Goal: Information Seeking & Learning: Get advice/opinions

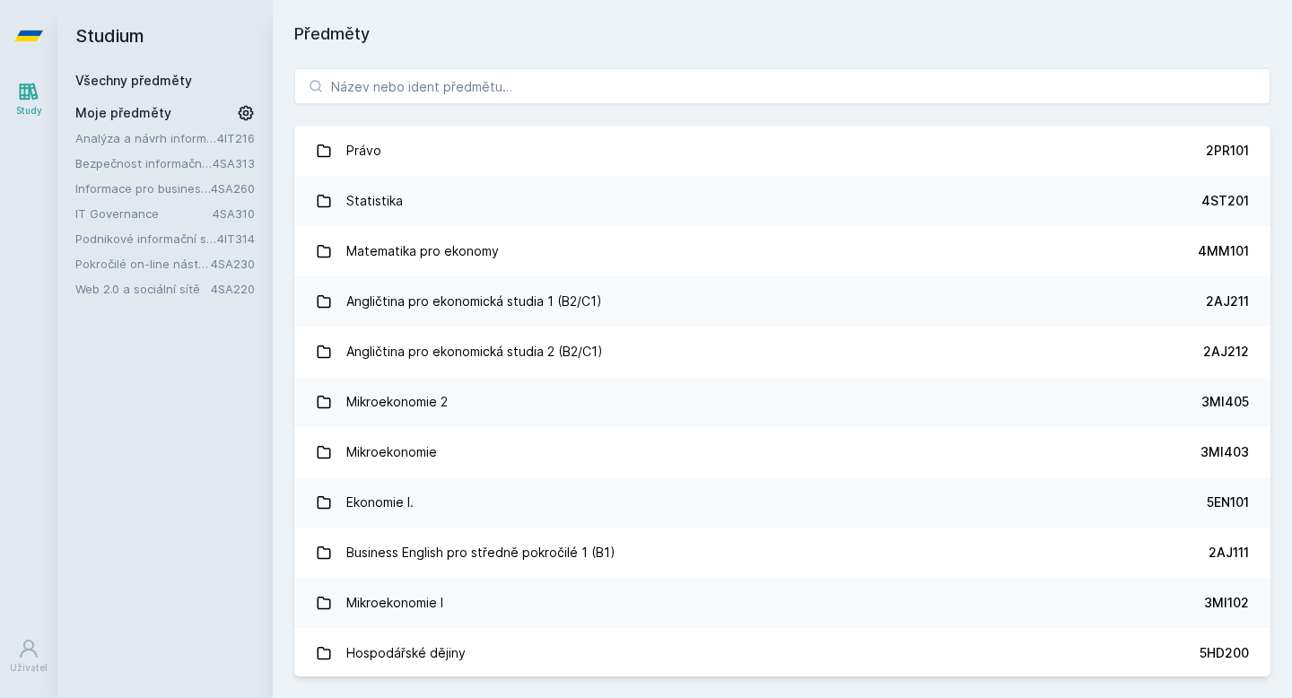
click at [637, 114] on button "Ne" at bounding box center [649, 115] width 65 height 45
click at [174, 242] on link "Podnikové informační systémy" at bounding box center [146, 239] width 142 height 18
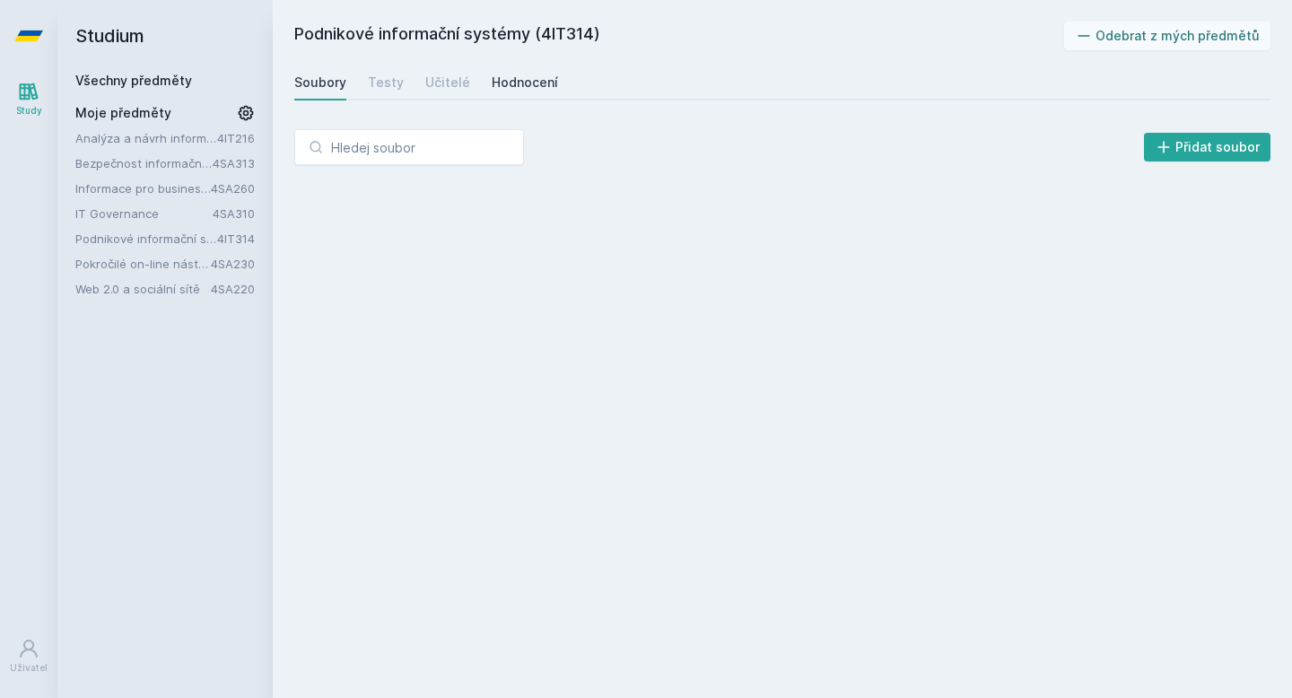
click at [519, 83] on div "Hodnocení" at bounding box center [525, 83] width 66 height 18
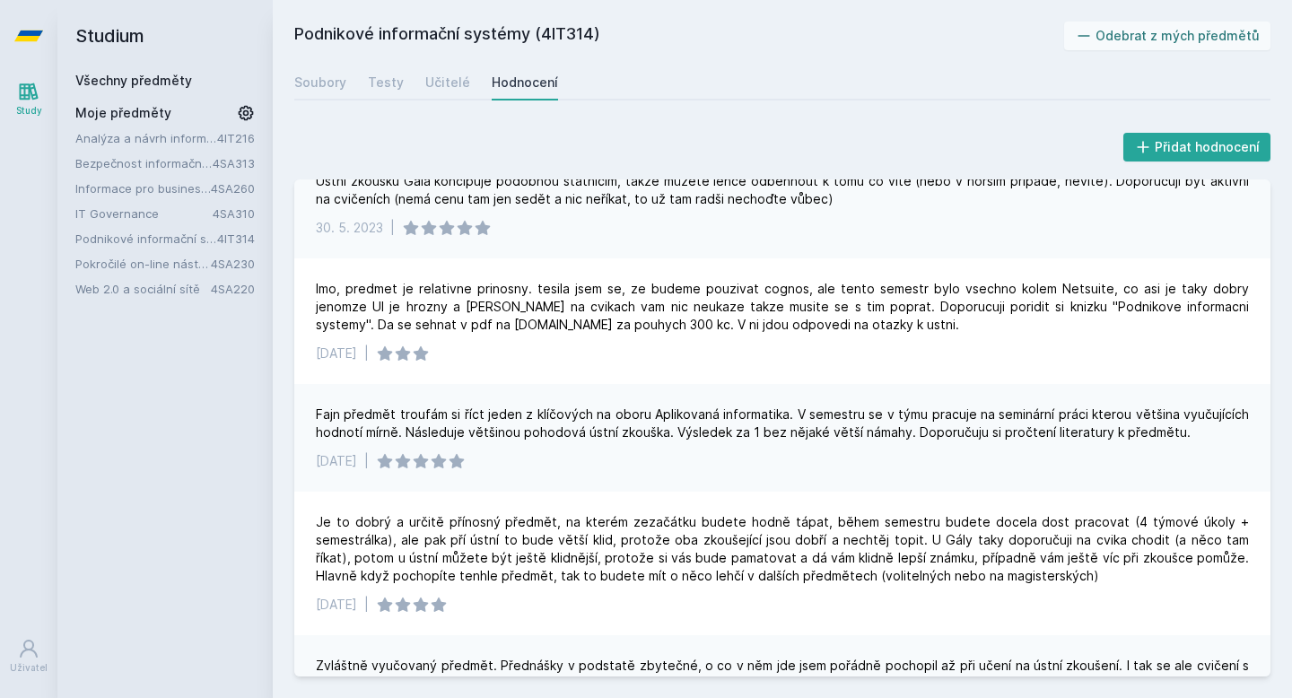
scroll to position [2196, 0]
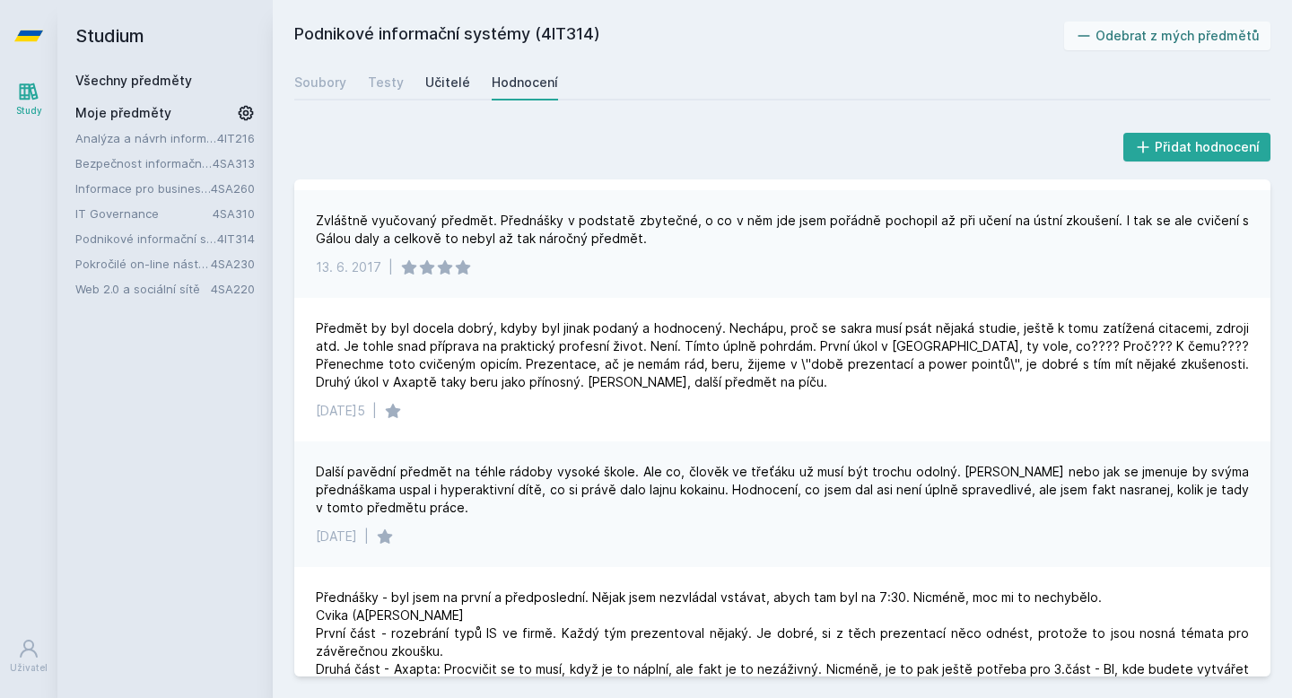
click at [426, 81] on div "Učitelé" at bounding box center [447, 83] width 45 height 18
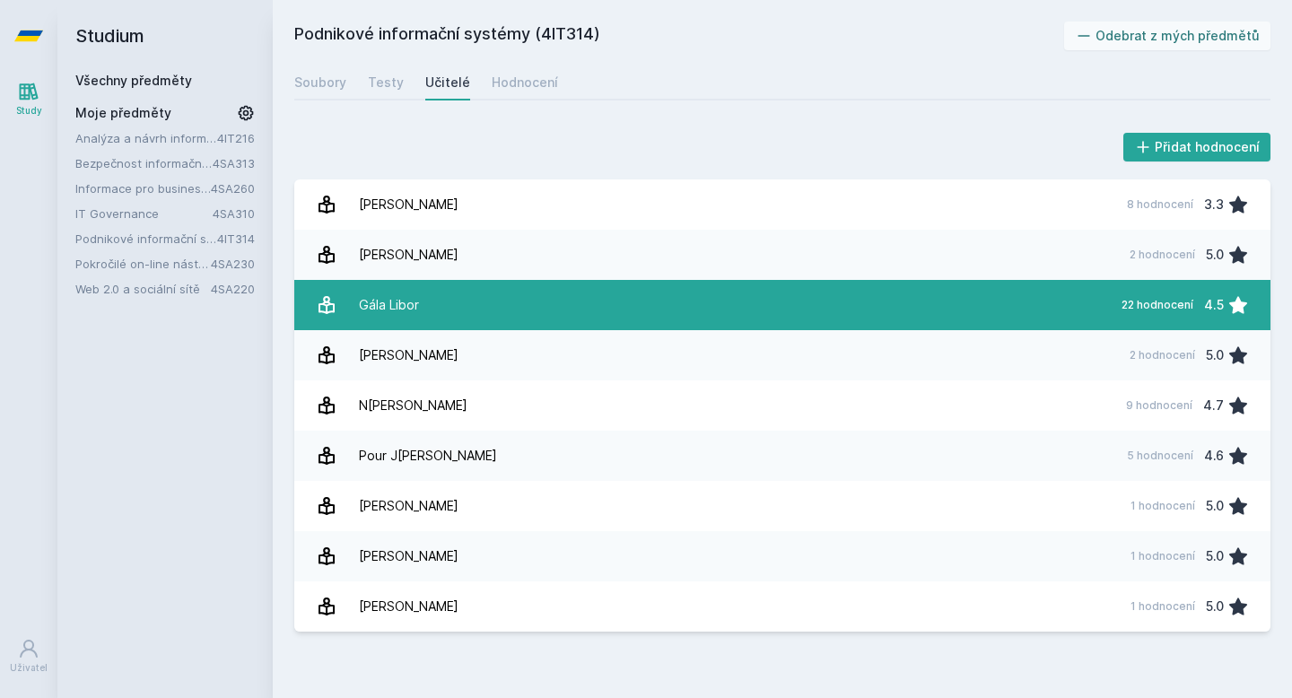
click at [422, 301] on link "Gála Libor 22 hodnocení 4.5" at bounding box center [782, 305] width 976 height 50
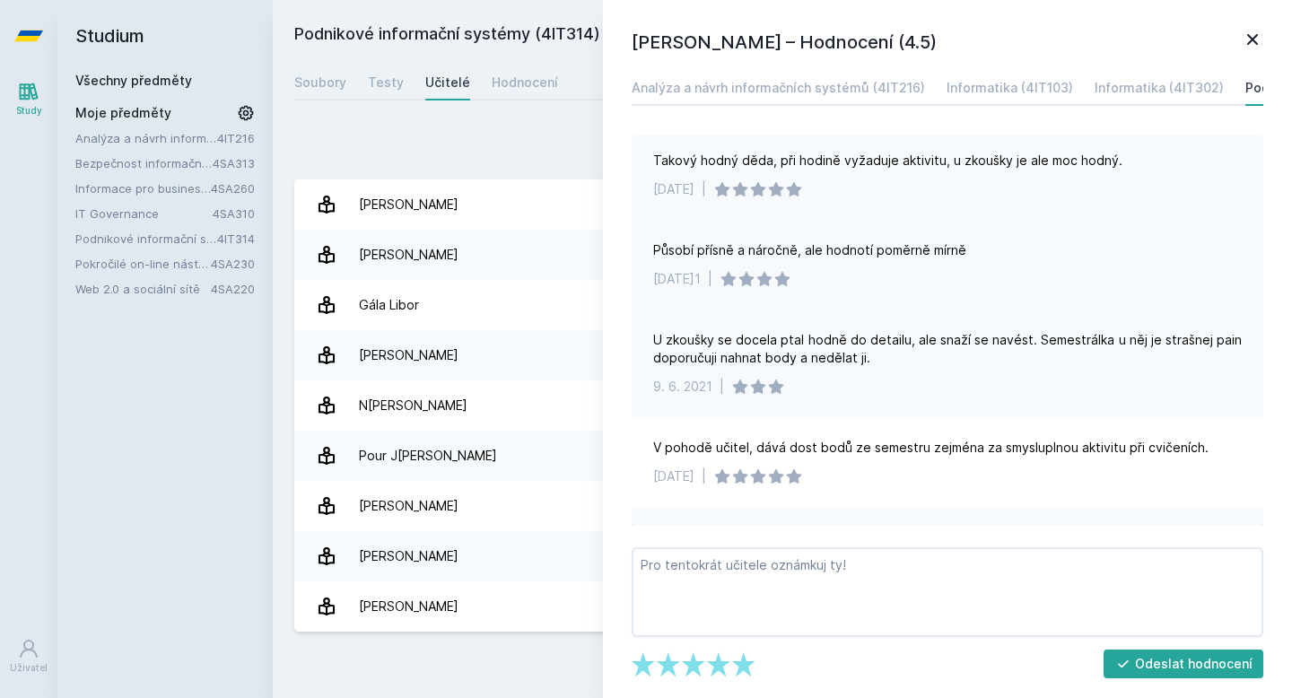
scroll to position [784, 0]
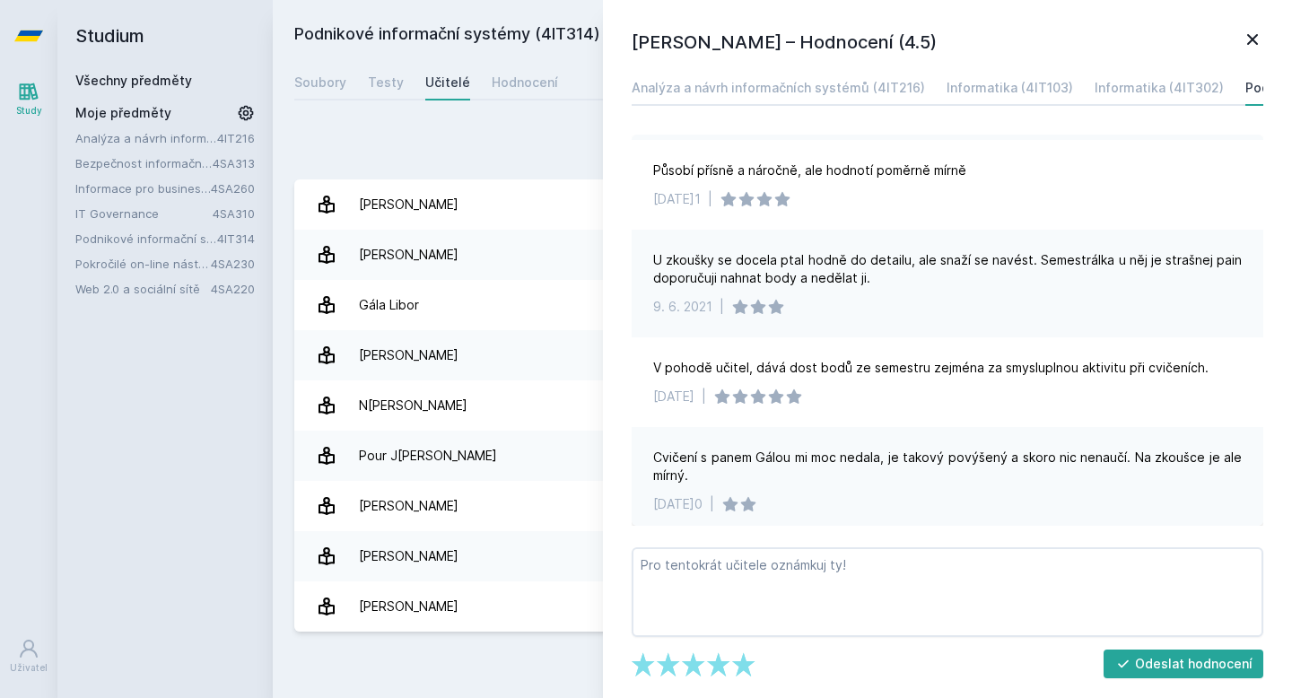
click at [1250, 39] on icon at bounding box center [1252, 39] width 11 height 11
